Goal: Information Seeking & Learning: Learn about a topic

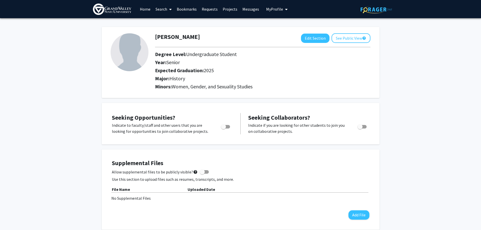
click at [168, 11] on span at bounding box center [169, 10] width 5 height 18
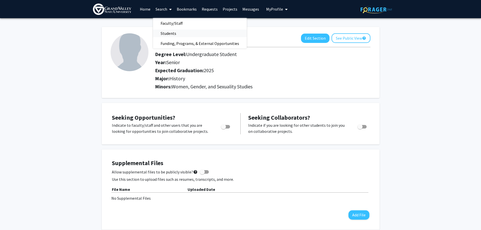
click at [169, 33] on span "Students" at bounding box center [168, 33] width 31 height 10
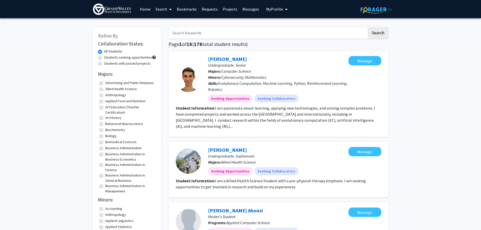
click at [166, 11] on link "Search" at bounding box center [163, 9] width 21 height 18
click at [166, 24] on span "Faculty/Staff" at bounding box center [171, 23] width 37 height 10
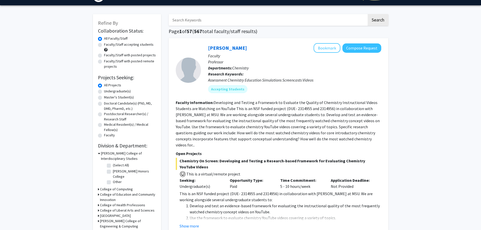
scroll to position [25, 0]
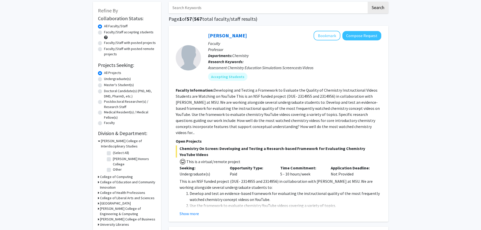
click at [102, 78] on div "Undergraduate(s)" at bounding box center [127, 79] width 58 height 6
click at [104, 78] on label "Undergraduate(s)" at bounding box center [117, 78] width 27 height 5
click at [104, 78] on input "Undergraduate(s)" at bounding box center [105, 77] width 3 height 3
radio input "true"
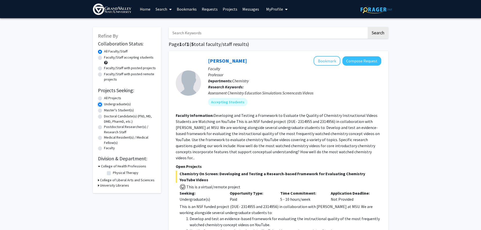
scroll to position [25, 0]
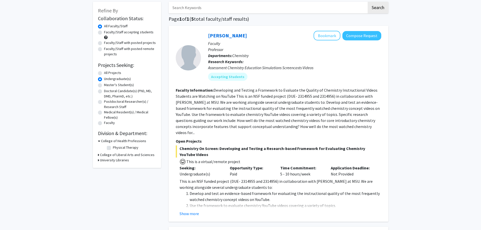
click at [104, 85] on label "Master's Student(s)" at bounding box center [119, 84] width 30 height 5
click at [104, 85] on input "Master's Student(s)" at bounding box center [105, 83] width 3 height 3
radio input "true"
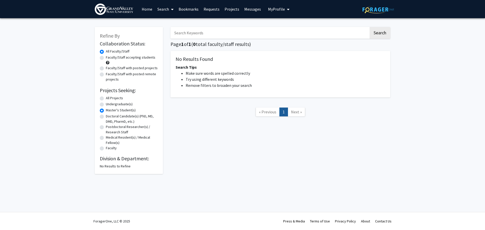
click at [168, 10] on link "Search" at bounding box center [165, 9] width 21 height 18
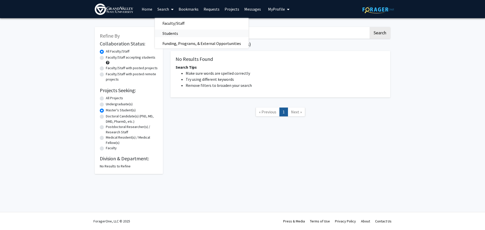
click at [171, 33] on span "Students" at bounding box center [170, 33] width 31 height 10
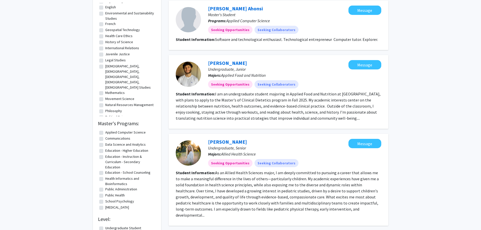
scroll to position [177, 0]
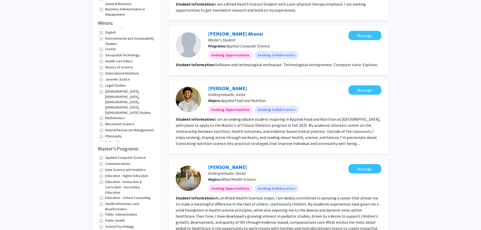
click at [105, 67] on label "History of Science" at bounding box center [119, 67] width 28 height 5
click at [105, 67] on input "History of Science" at bounding box center [106, 66] width 3 height 3
checkbox input "true"
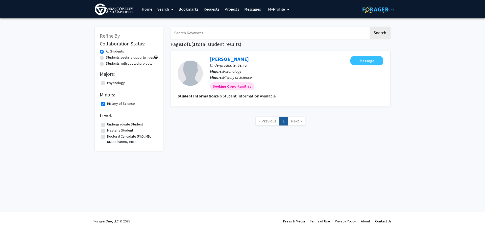
click at [107, 104] on label "History of Science" at bounding box center [121, 103] width 28 height 5
click at [107, 104] on input "History of Science" at bounding box center [108, 102] width 3 height 3
checkbox input "false"
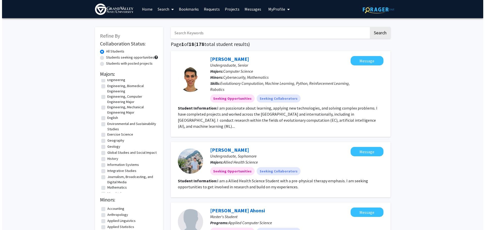
scroll to position [202, 0]
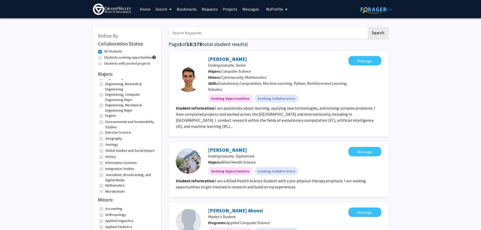
click at [105, 159] on label "History" at bounding box center [110, 156] width 11 height 5
click at [105, 157] on input "History" at bounding box center [106, 155] width 3 height 3
checkbox input "true"
